Goal: Information Seeking & Learning: Learn about a topic

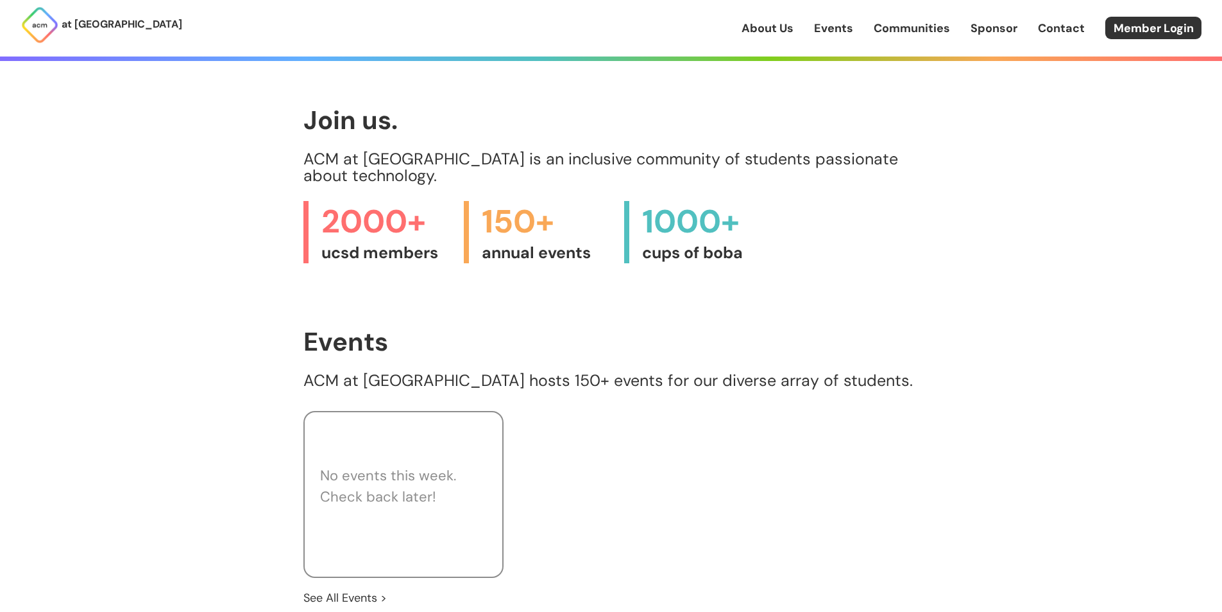
scroll to position [513, 0]
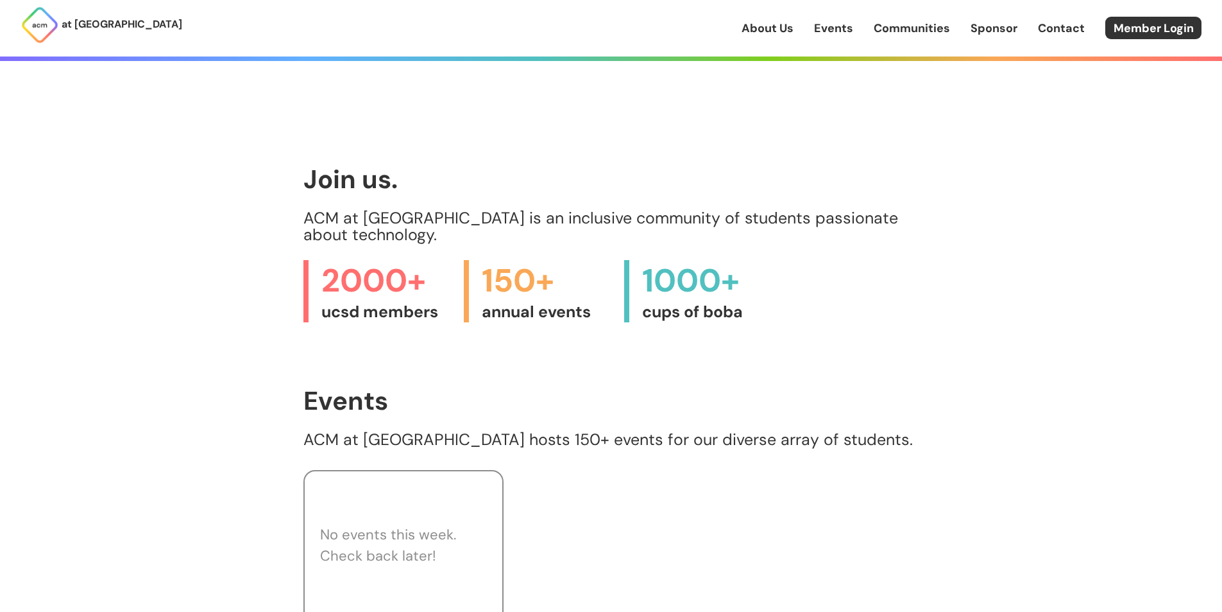
click at [738, 27] on link "About Us" at bounding box center [768, 28] width 52 height 17
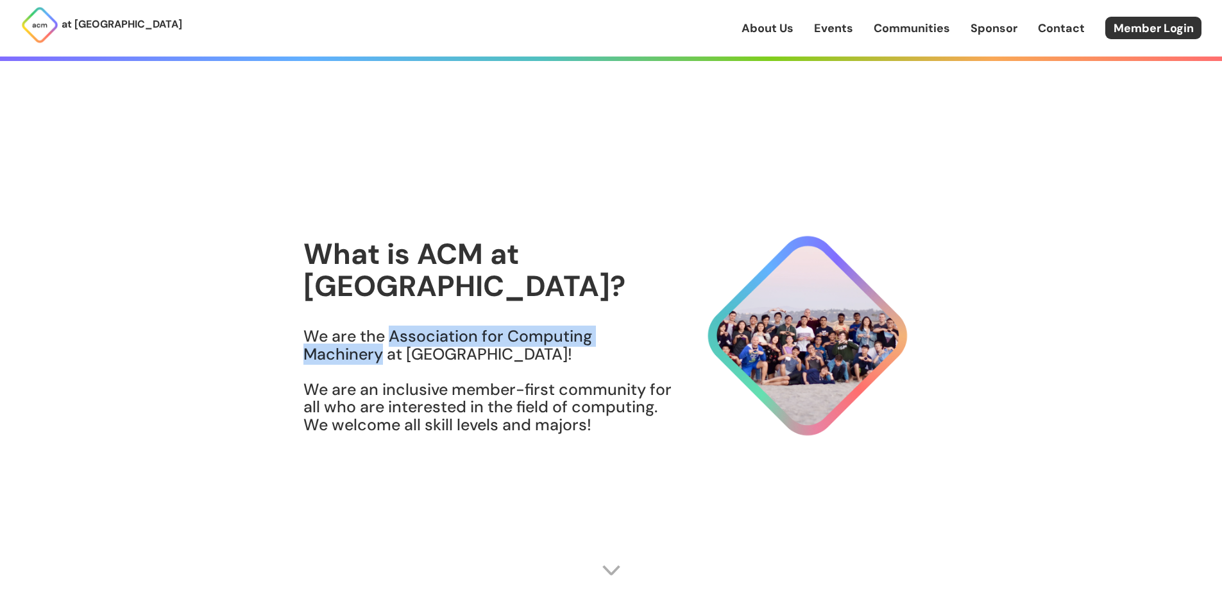
drag, startPoint x: 393, startPoint y: 322, endPoint x: 383, endPoint y: 334, distance: 15.5
click at [383, 334] on h3 "We are the Association for Computing Machinery at [GEOGRAPHIC_DATA]! We are an …" at bounding box center [489, 380] width 370 height 106
copy h3 "Association for Computing Machinery"
drag, startPoint x: 347, startPoint y: 457, endPoint x: 352, endPoint y: 484, distance: 27.6
click at [347, 457] on section "What is ACM at [GEOGRAPHIC_DATA]? We are the Association for Computing Machiner…" at bounding box center [612, 344] width 616 height 483
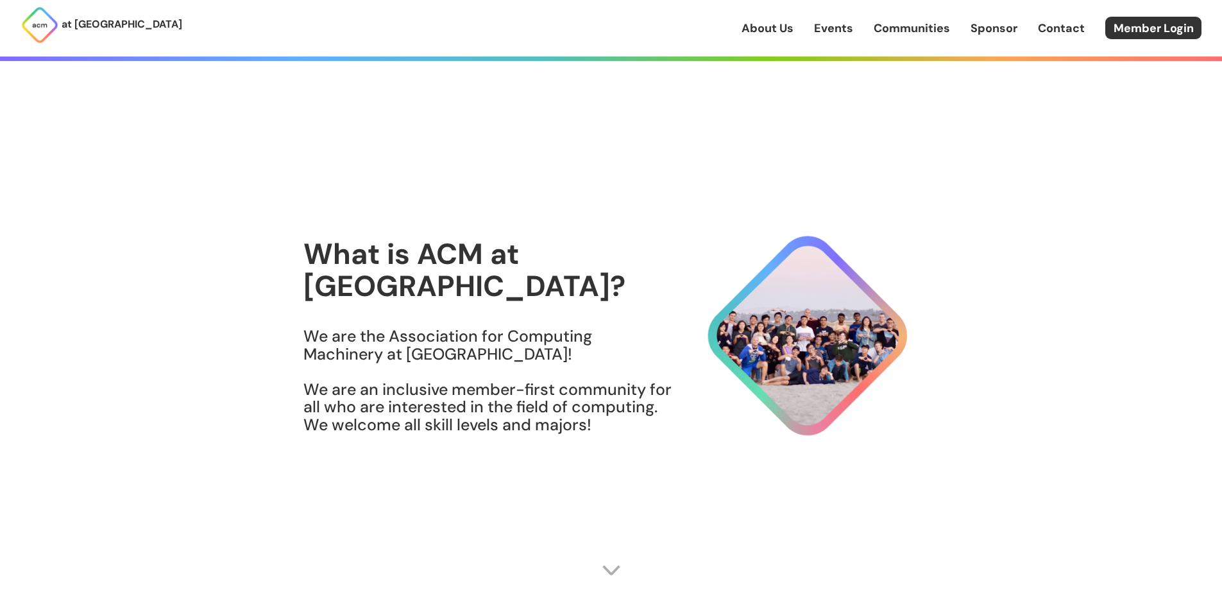
click at [738, 574] on section "What is ACM at [GEOGRAPHIC_DATA]? We are the Association for Computing Machiner…" at bounding box center [612, 344] width 616 height 483
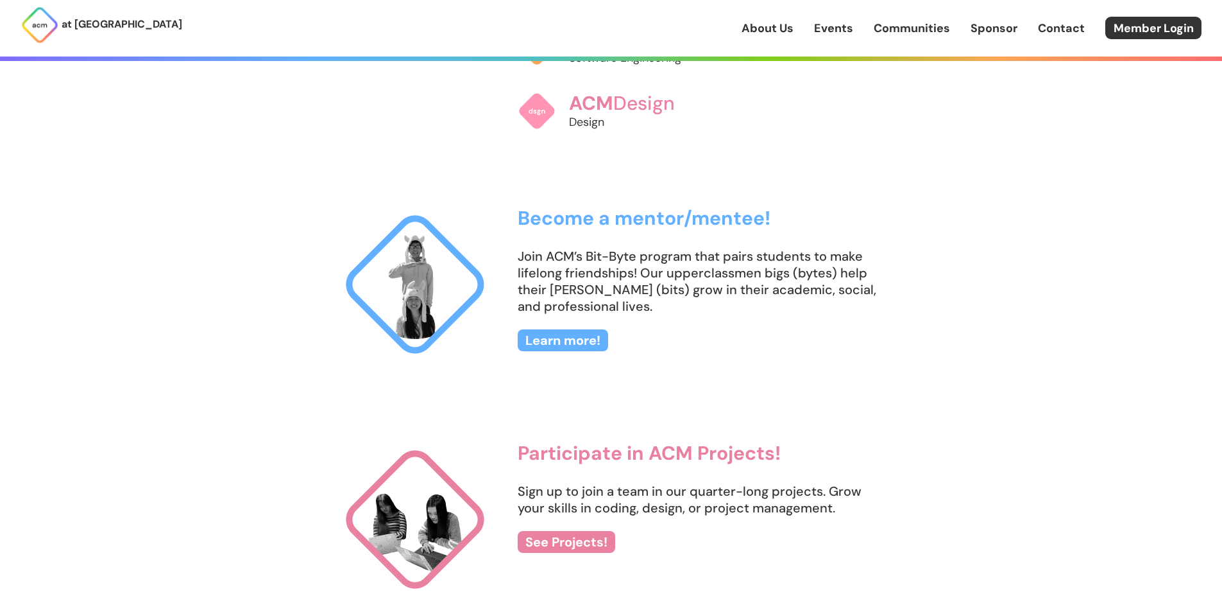
scroll to position [1219, 0]
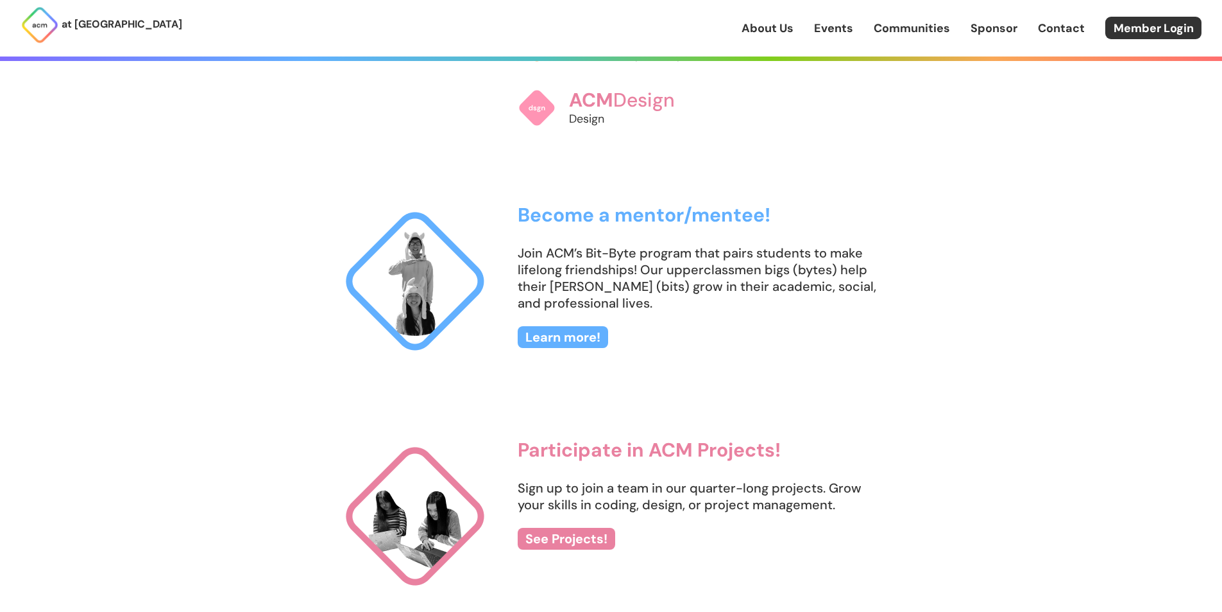
click at [668, 284] on p "Join ACM’s Bit-Byte program that pairs students to make lifelong friendships! O…" at bounding box center [701, 277] width 367 height 67
click at [579, 336] on link "Learn more!" at bounding box center [563, 337] width 90 height 22
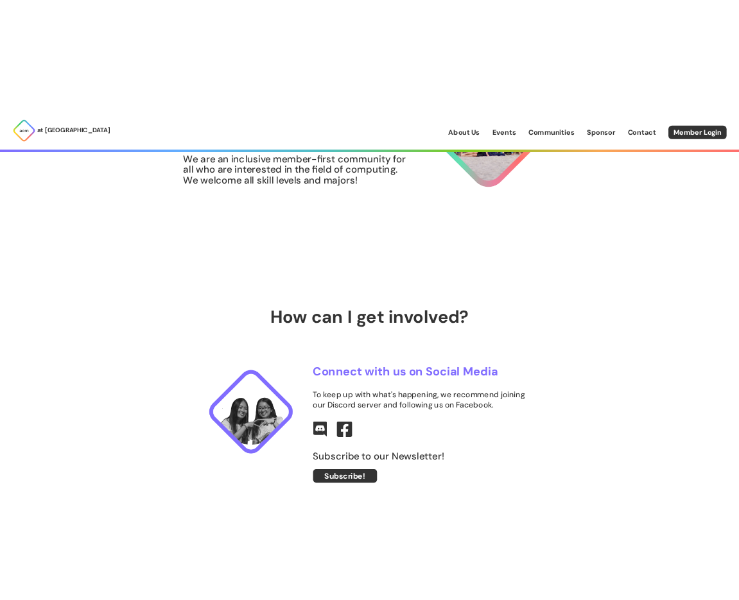
scroll to position [321, 0]
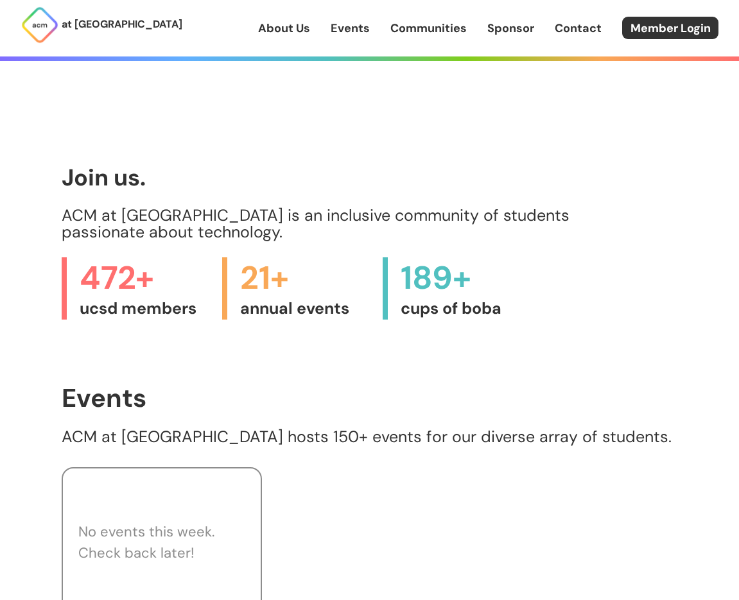
scroll to position [513, 0]
